Goal: Information Seeking & Learning: Learn about a topic

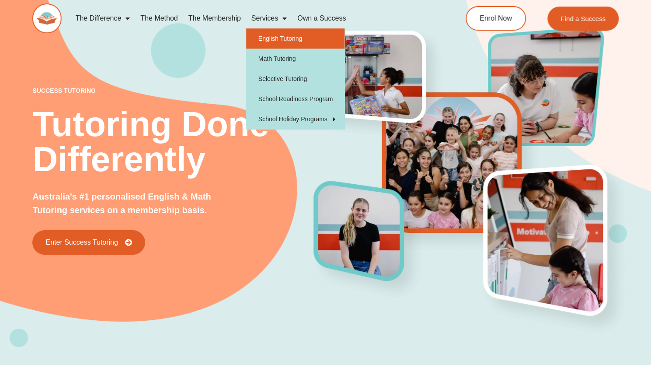
click at [285, 37] on link "English Tutoring" at bounding box center [295, 38] width 98 height 20
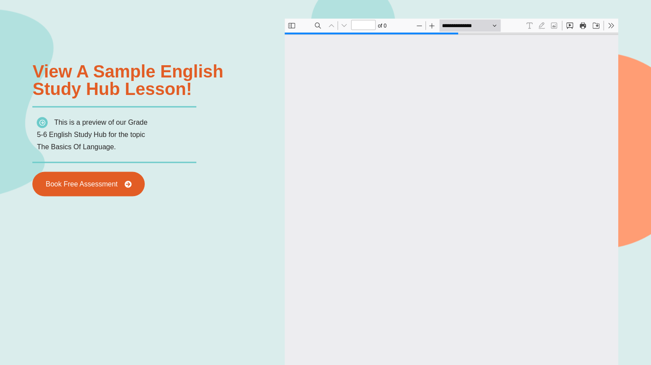
type input "*"
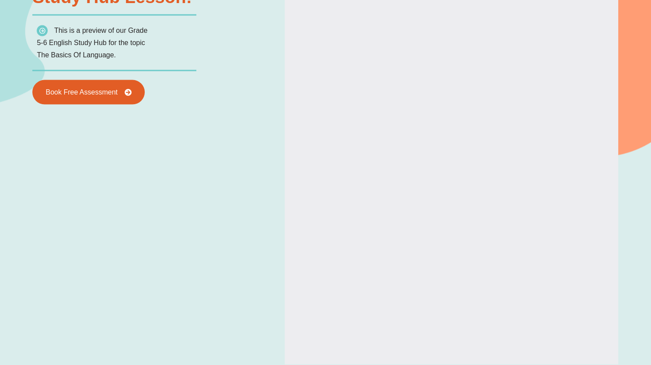
scroll to position [4, 0]
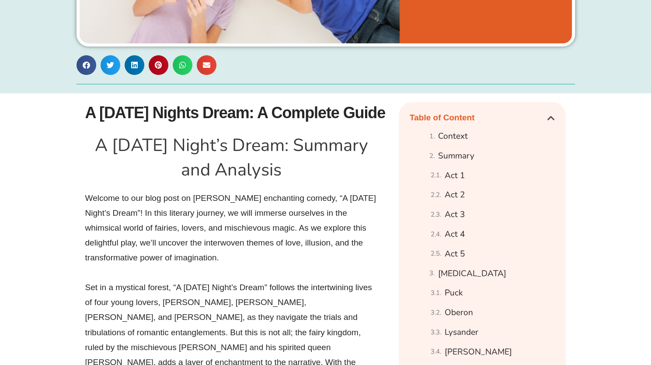
scroll to position [393, 0]
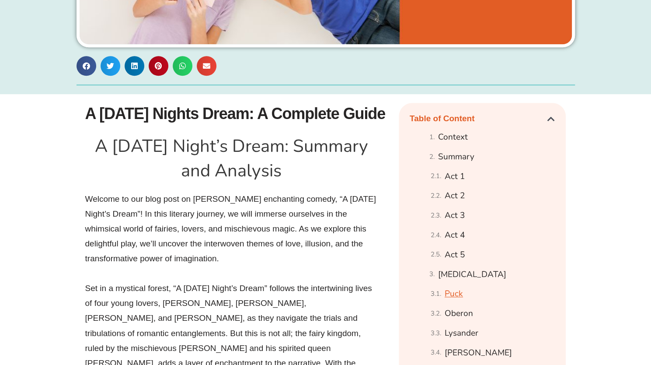
click at [457, 293] on link "Puck" at bounding box center [454, 293] width 18 height 15
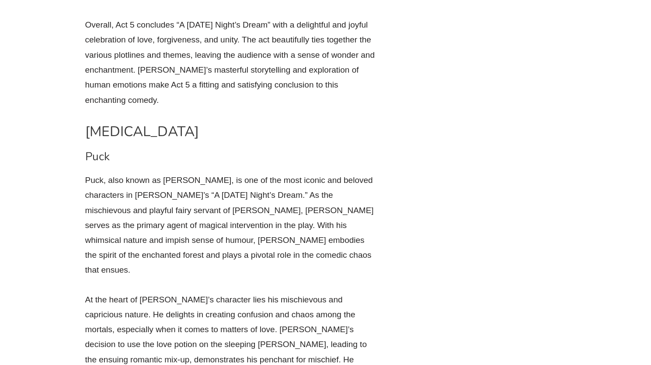
scroll to position [4792, 0]
